Goal: Transaction & Acquisition: Subscribe to service/newsletter

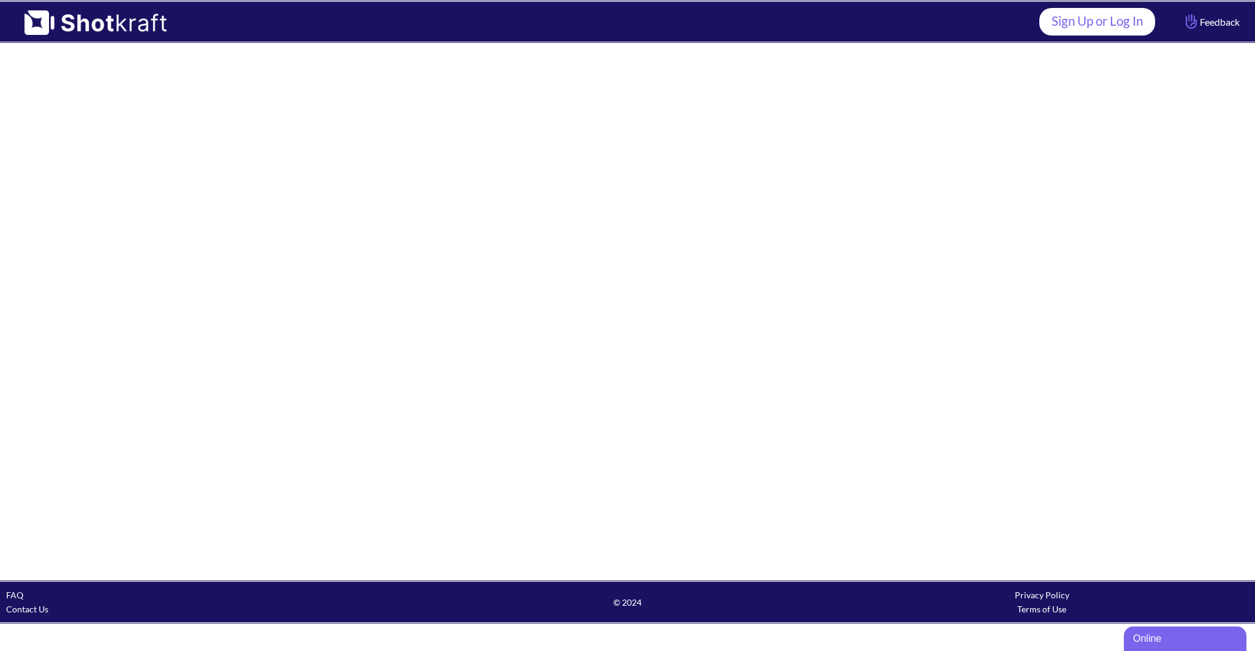
click at [1115, 17] on link "Sign Up or Log In" at bounding box center [1097, 22] width 116 height 28
click at [1103, 29] on link "Sign Up or Log In" at bounding box center [1097, 22] width 116 height 28
click at [36, 23] on img at bounding box center [89, 18] width 179 height 33
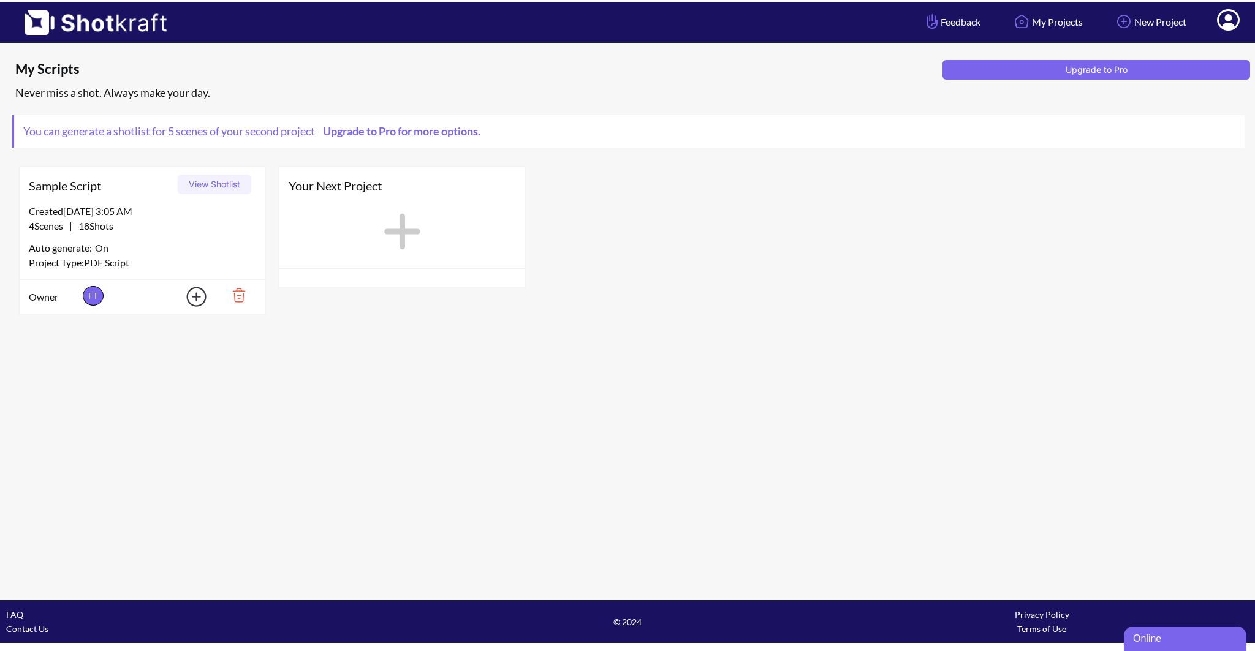
click at [196, 230] on div "4 Scenes | 18 Shots" at bounding box center [142, 226] width 227 height 15
click at [197, 181] on button "View Shotlist" at bounding box center [215, 185] width 74 height 20
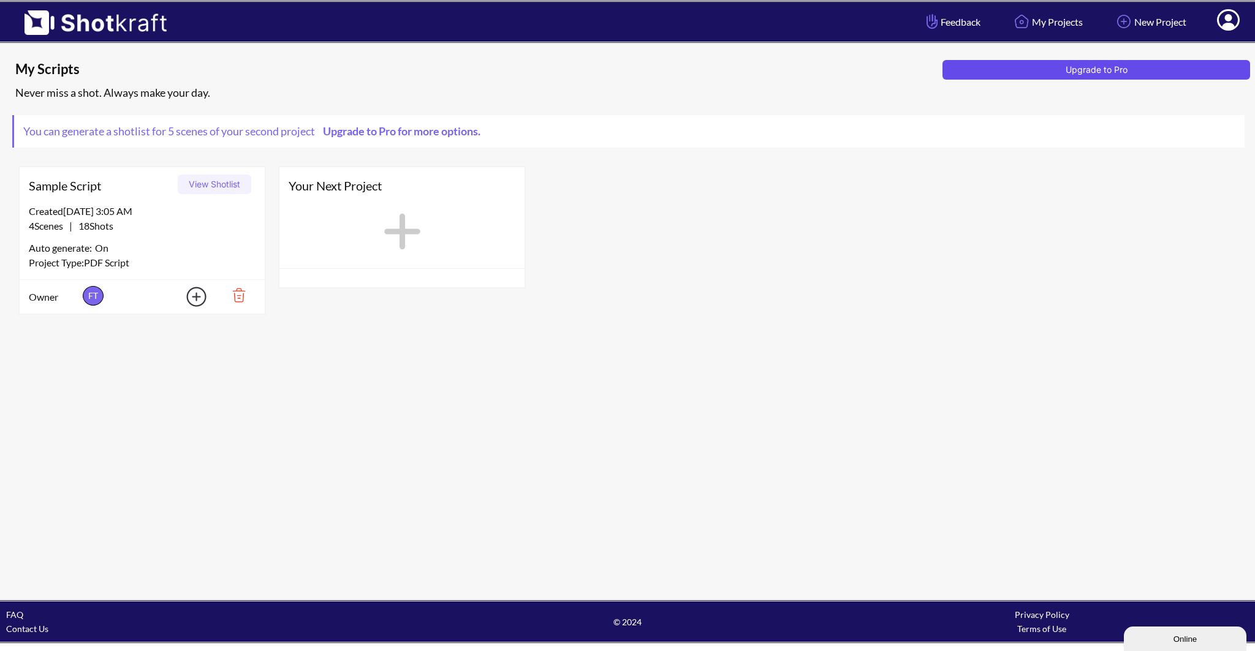
click at [1027, 65] on button "Upgrade to Pro" at bounding box center [1096, 70] width 308 height 20
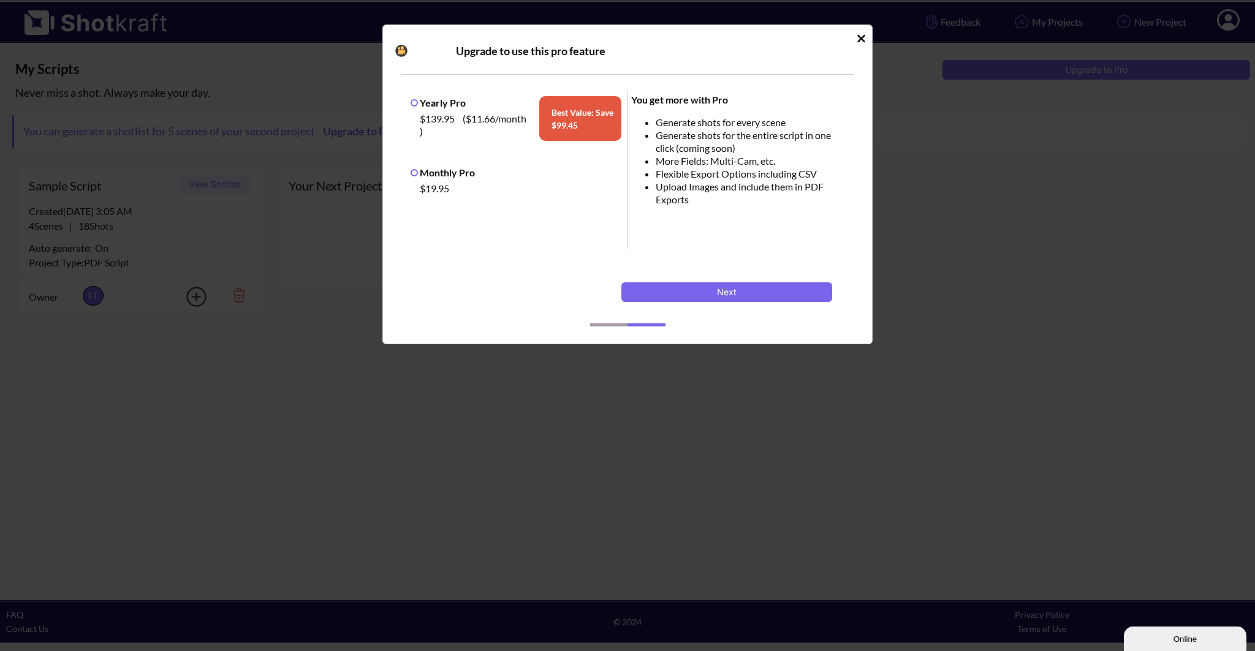
click at [416, 175] on label "Monthly Pro" at bounding box center [442, 173] width 64 height 12
click at [658, 121] on li "Generate shots for every scene" at bounding box center [751, 122] width 192 height 13
click at [662, 143] on li "Generate shots for the entire script in one click (coming soon)" at bounding box center [751, 142] width 192 height 26
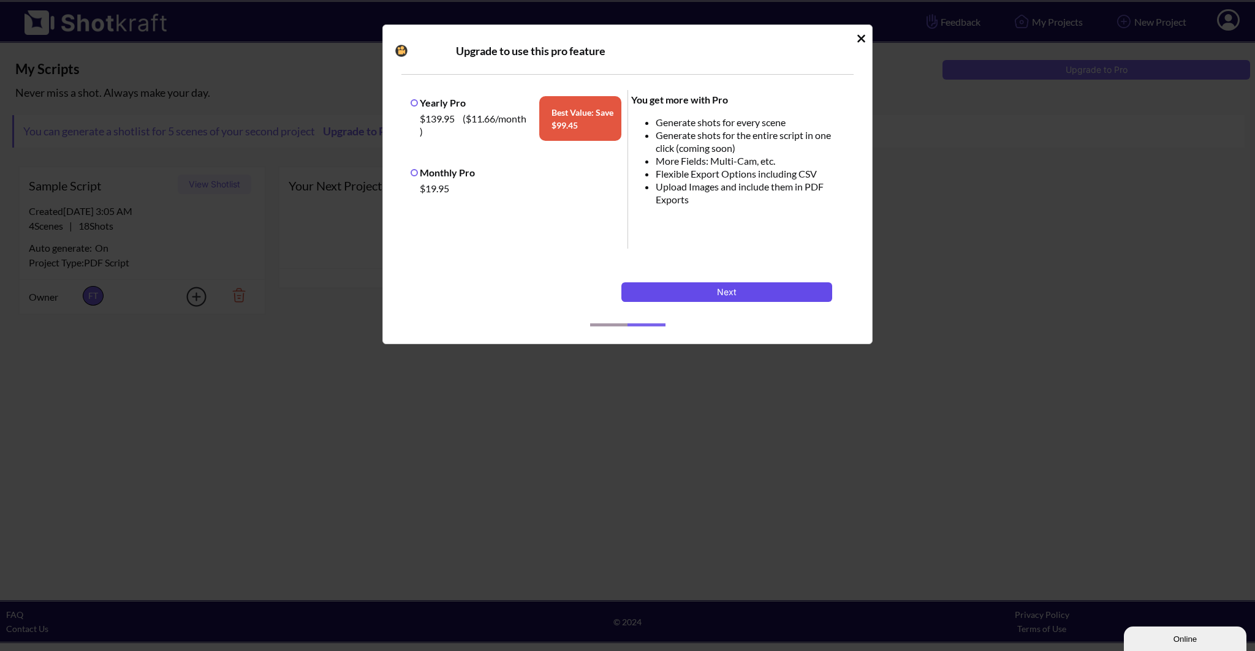
click at [670, 287] on button "Next" at bounding box center [726, 292] width 211 height 20
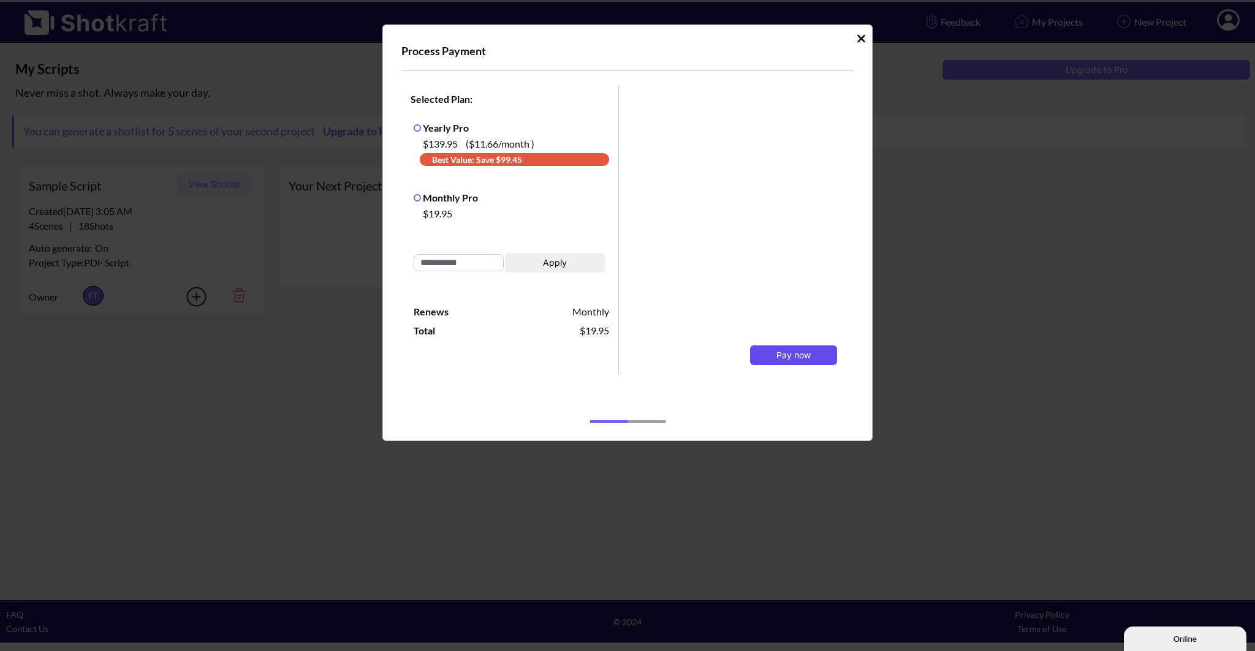
click at [819, 348] on button "Pay now" at bounding box center [793, 355] width 87 height 20
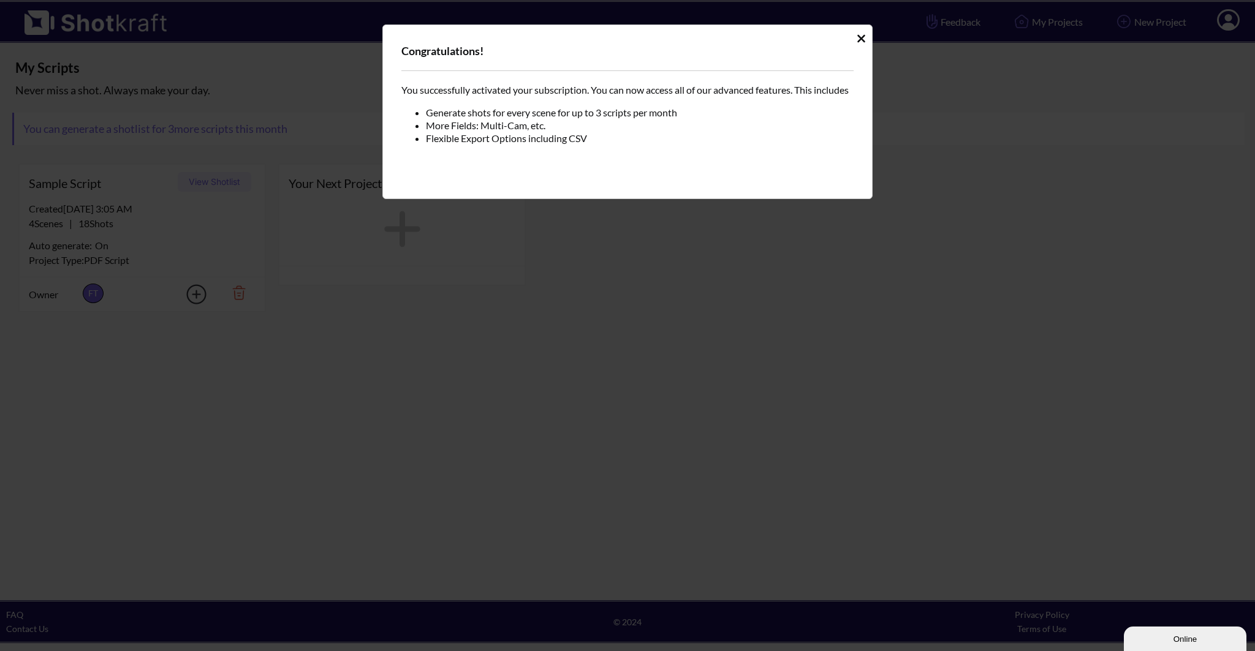
click at [862, 38] on icon "Idle Modal" at bounding box center [861, 38] width 8 height 8
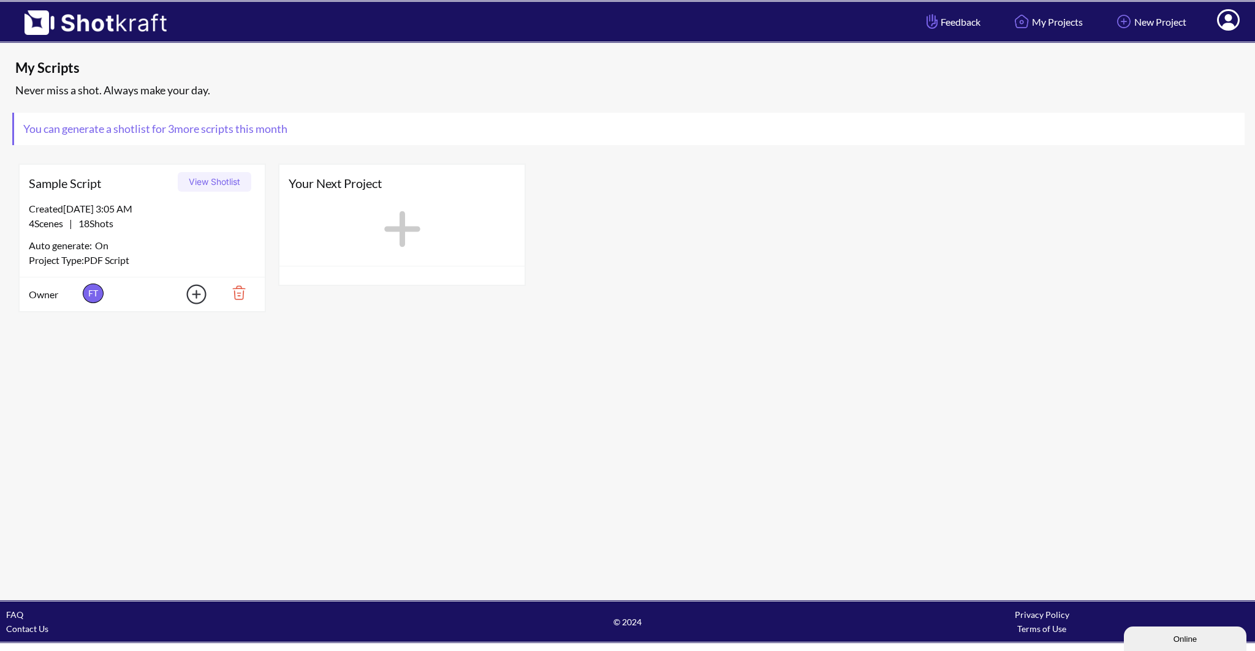
click at [1229, 20] on icon at bounding box center [1227, 21] width 13 height 15
click at [1182, 48] on link "My Profile" at bounding box center [1194, 45] width 102 height 20
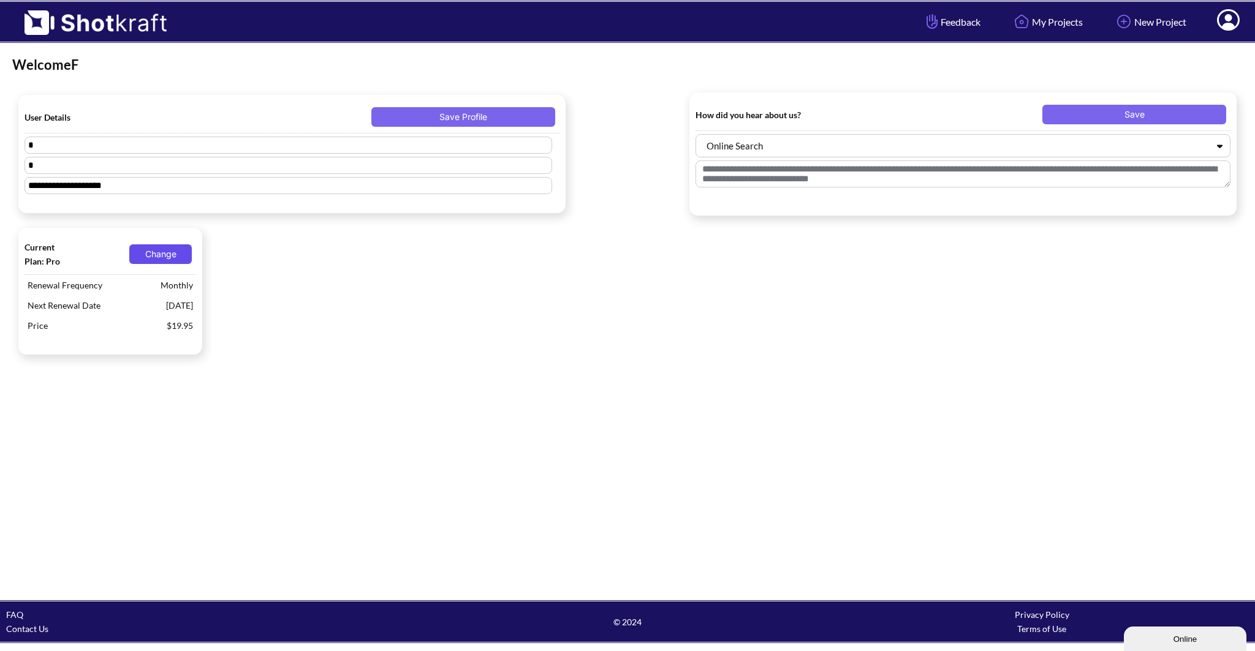
click at [162, 255] on button "Change" at bounding box center [160, 254] width 62 height 20
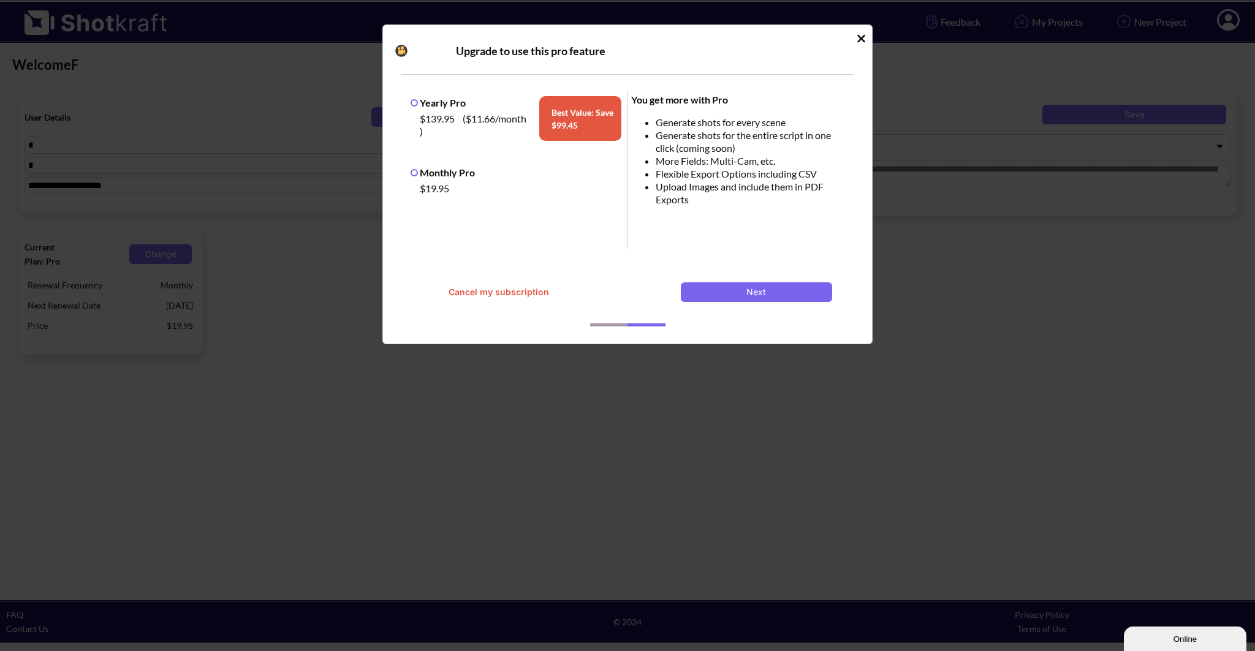
click at [864, 37] on icon "Idle Modal" at bounding box center [860, 38] width 9 height 12
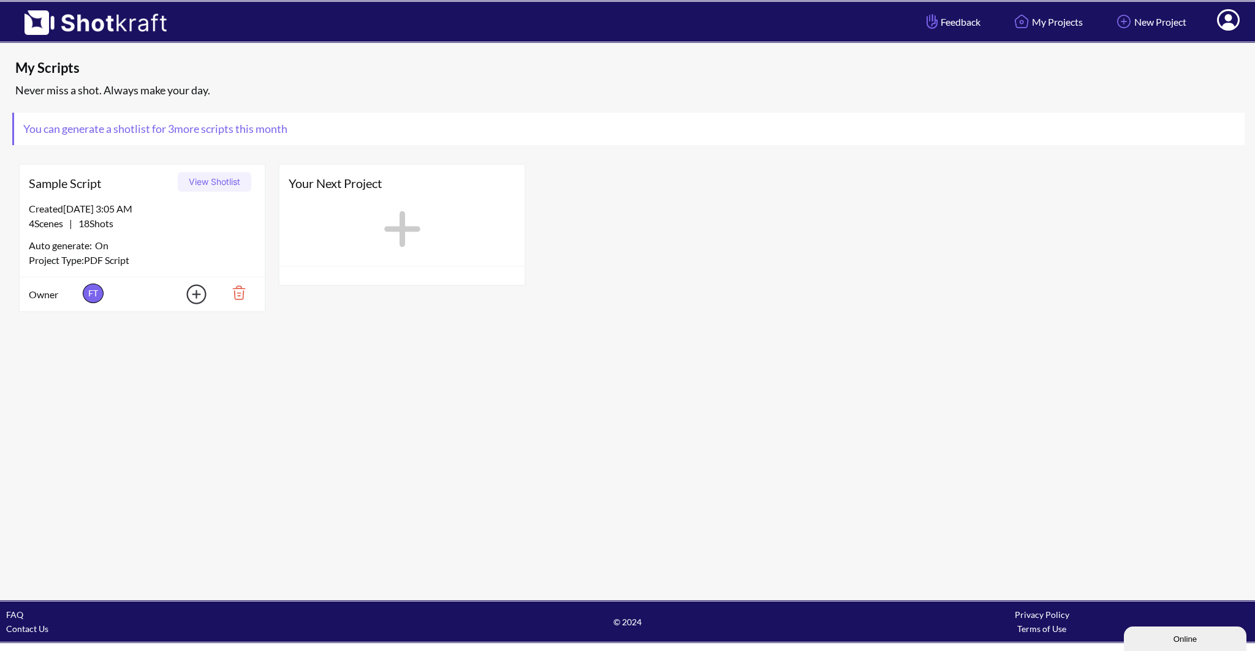
click at [275, 58] on div "My Scripts Never miss a shot. Always make your day. You can generate a shotlist…" at bounding box center [627, 187] width 1230 height 263
click at [207, 184] on button "View Shotlist" at bounding box center [215, 182] width 74 height 20
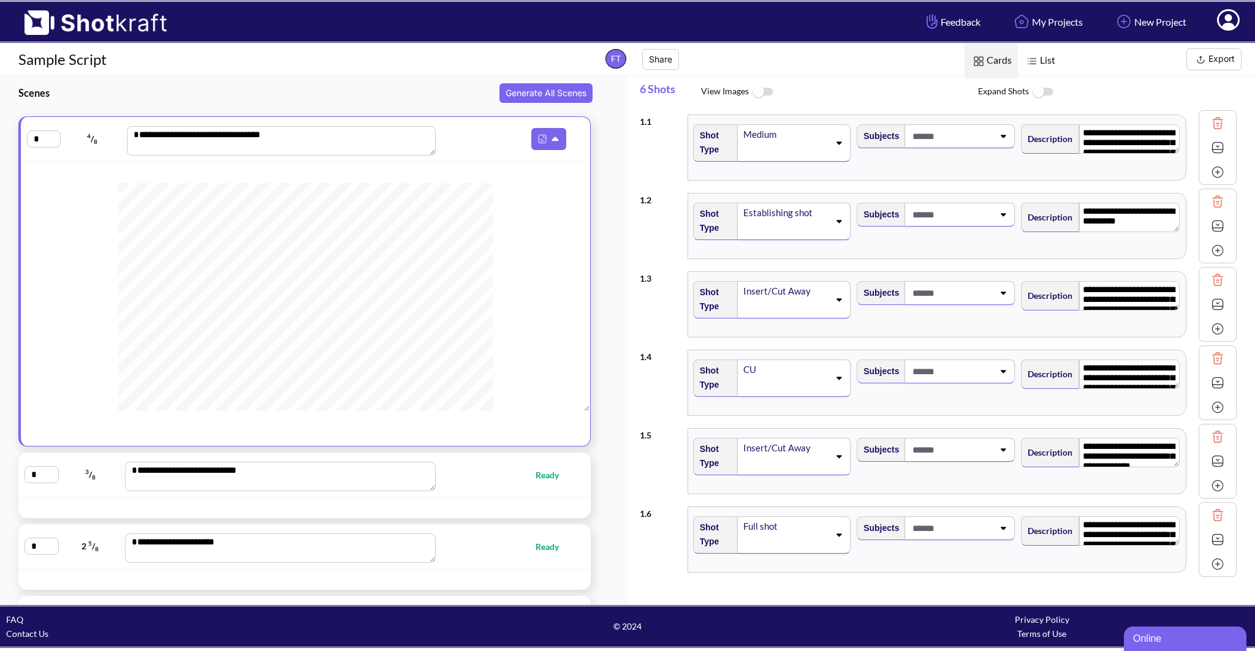
click at [1214, 25] on span at bounding box center [1227, 22] width 41 height 38
click at [1039, 18] on link "My Projects" at bounding box center [1047, 22] width 90 height 32
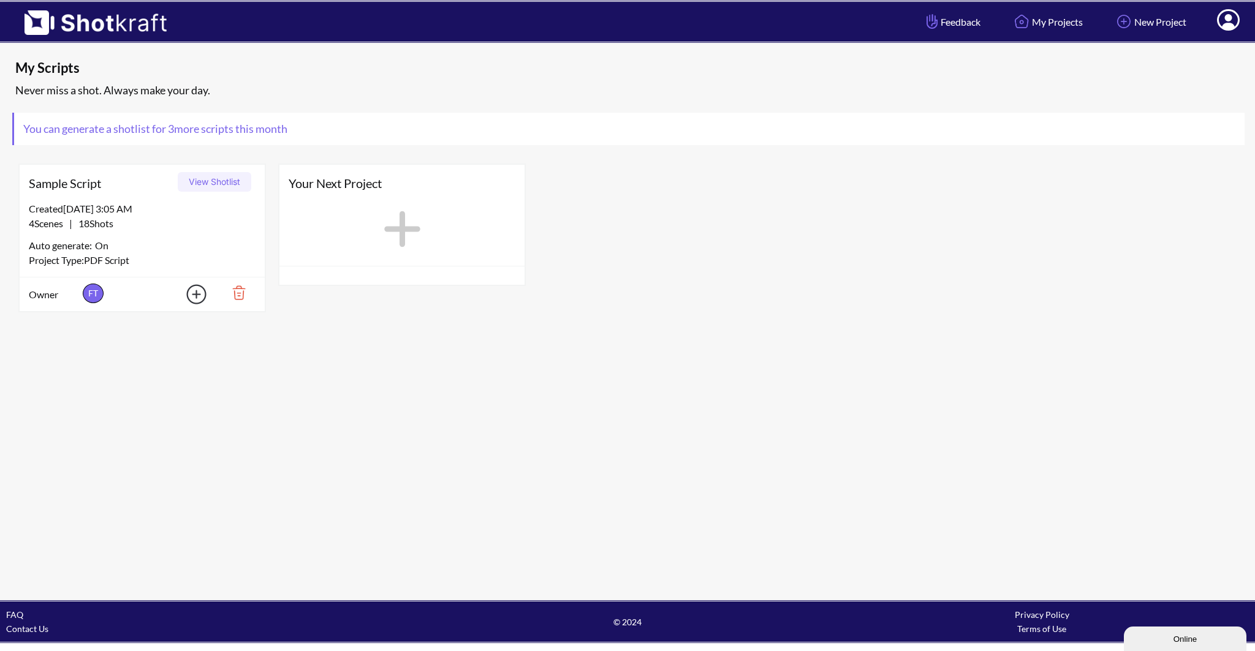
click at [127, 91] on div "Never miss a shot. Always make your day." at bounding box center [630, 90] width 1236 height 20
click at [84, 34] on img at bounding box center [89, 18] width 179 height 33
click at [192, 184] on button "View Shotlist" at bounding box center [215, 182] width 74 height 20
click at [161, 217] on div "4 Scenes | 18 Shots" at bounding box center [142, 223] width 227 height 15
click at [160, 221] on div "4 Scenes | 18 Shots" at bounding box center [142, 223] width 227 height 15
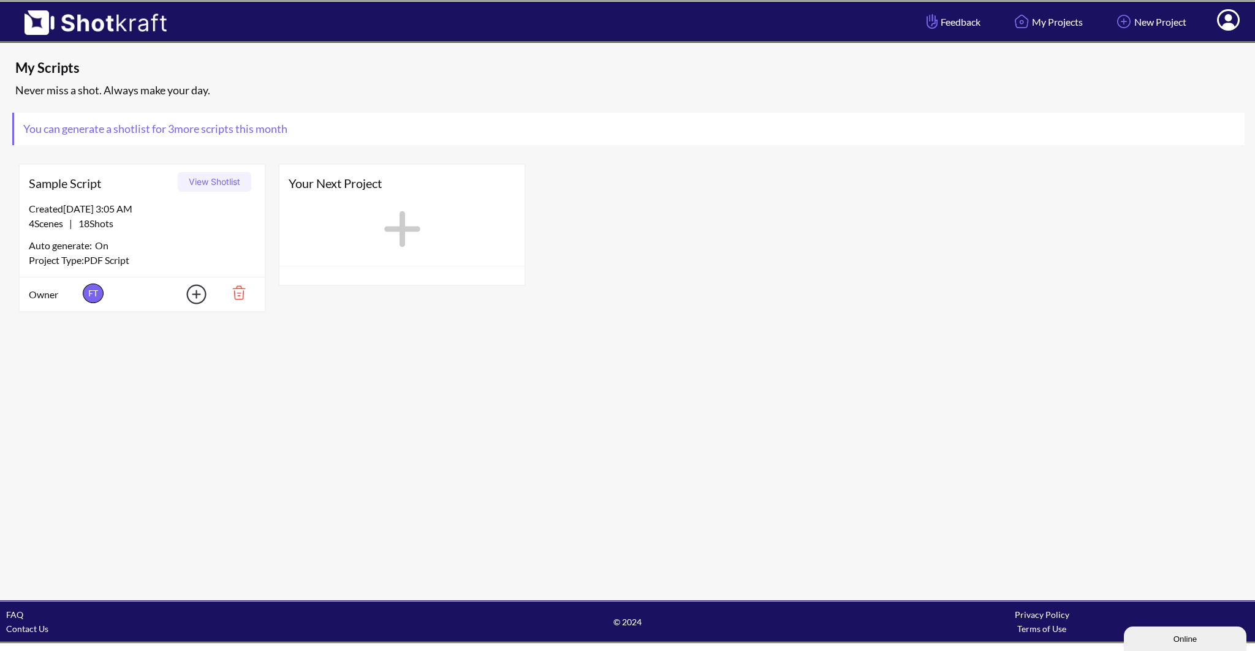
click at [160, 221] on div "4 Scenes | 18 Shots" at bounding box center [142, 223] width 227 height 15
click at [162, 221] on div "4 Scenes | 18 Shots" at bounding box center [142, 223] width 227 height 15
click at [173, 225] on div "4 Scenes | 18 Shots" at bounding box center [142, 223] width 227 height 15
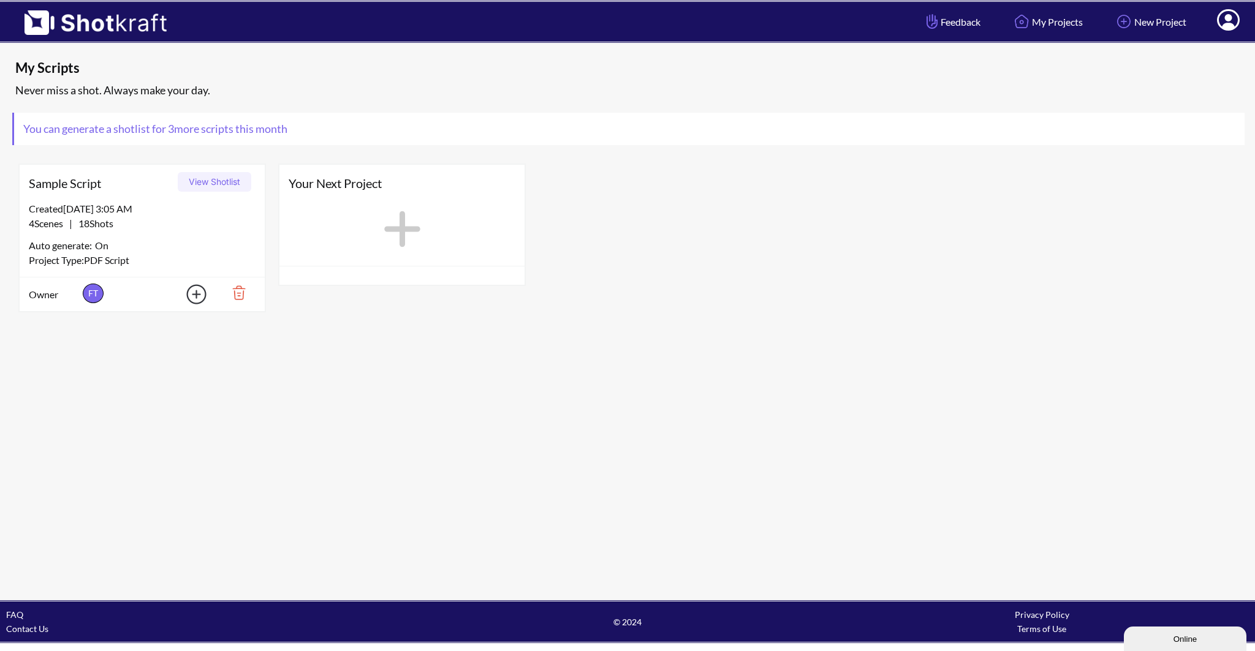
click at [204, 203] on div "Created 8/26/25 at 3:05 AM" at bounding box center [142, 209] width 227 height 15
click at [1012, 310] on div "Sample Script View Shotlist Created 8/26/25 at 3:05 AM 4 Scenes | 18 Shots Auto…" at bounding box center [627, 237] width 1230 height 161
click at [195, 296] on img at bounding box center [188, 295] width 43 height 28
click at [194, 328] on img at bounding box center [196, 328] width 21 height 21
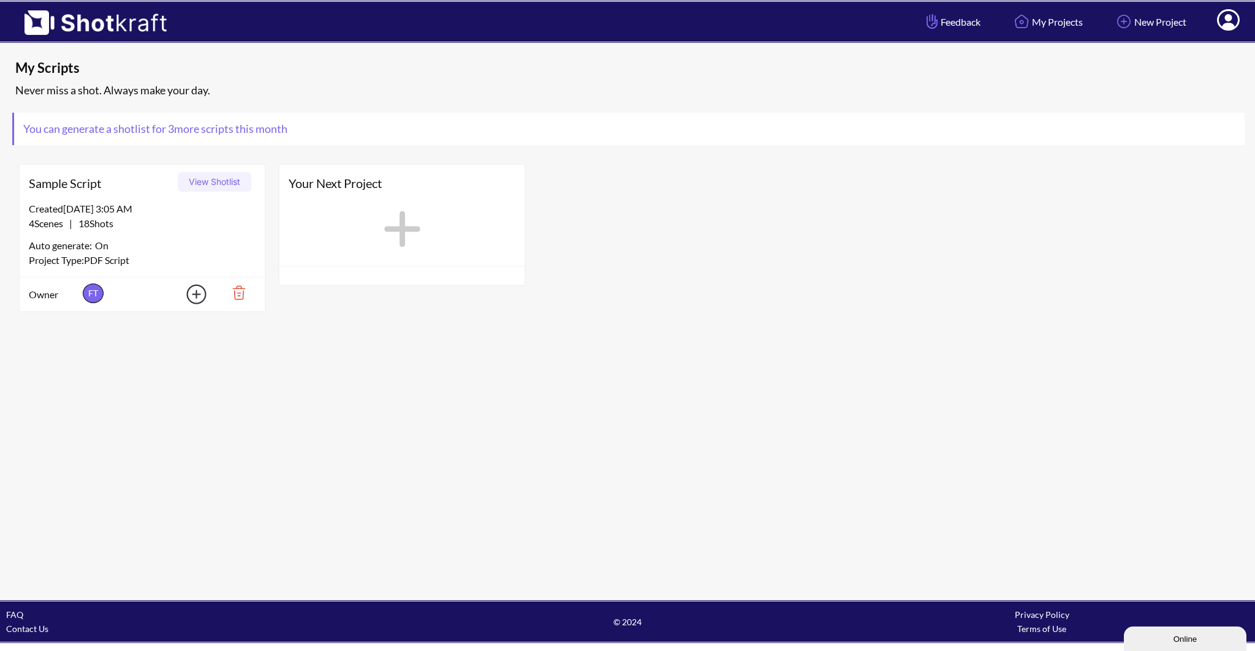
drag, startPoint x: 29, startPoint y: 208, endPoint x: 161, endPoint y: 227, distance: 133.7
click at [161, 227] on div "Created 8/26/25 at 3:05 AM 4 Scenes | 18 Shots Auto generate: On Project Type: …" at bounding box center [142, 239] width 245 height 75
copy div "Created 8/26/25 at 3:05 AM 4 Scenes | 18 Shots"
click at [278, 160] on div "Your Next Project" at bounding box center [402, 237] width 260 height 161
click at [253, 159] on div "Sample Script View Shotlist Created 8/26/25 at 3:05 AM 4 Scenes | 18 Shots Auto…" at bounding box center [142, 237] width 260 height 161
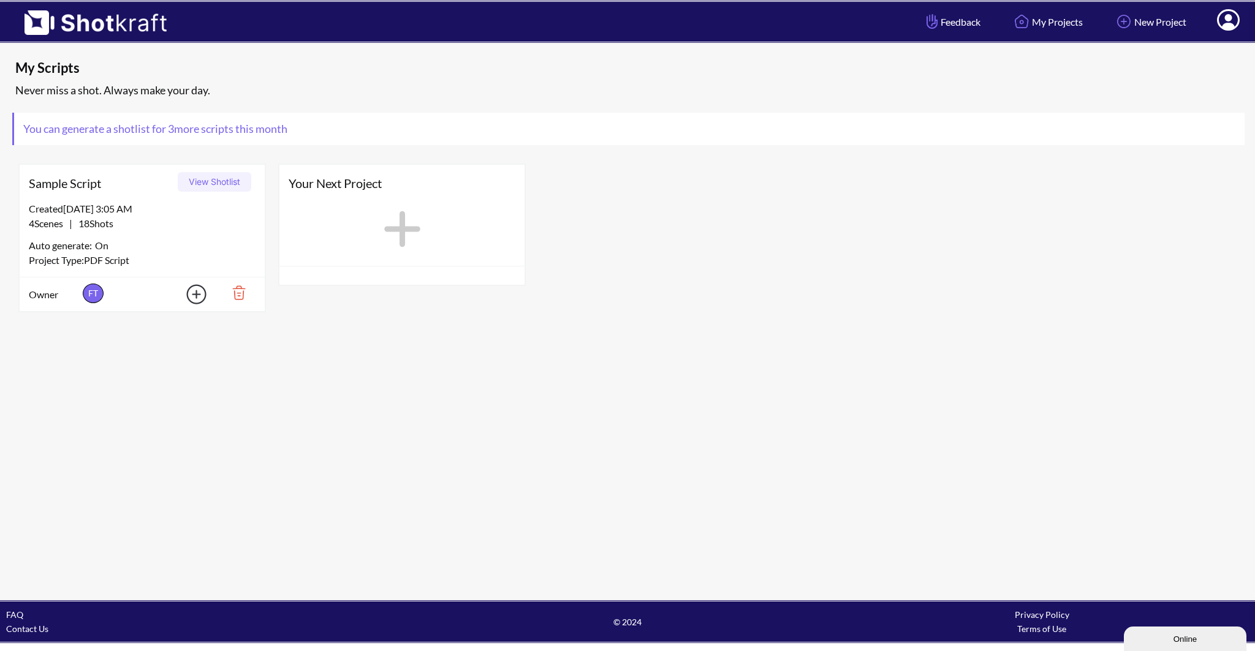
click at [194, 202] on div "Created 8/26/25 at 3:05 AM" at bounding box center [142, 209] width 227 height 15
click at [209, 183] on button "View Shotlist" at bounding box center [215, 182] width 74 height 20
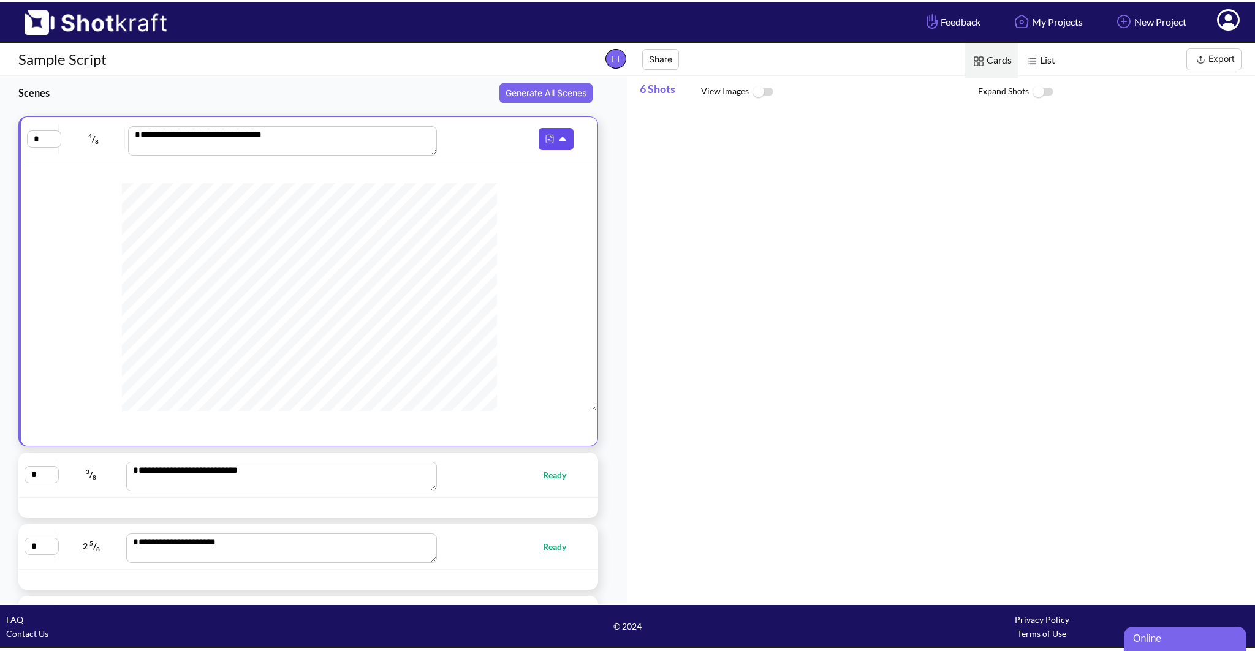
click at [549, 140] on img at bounding box center [550, 139] width 16 height 16
